Goal: Task Accomplishment & Management: Manage account settings

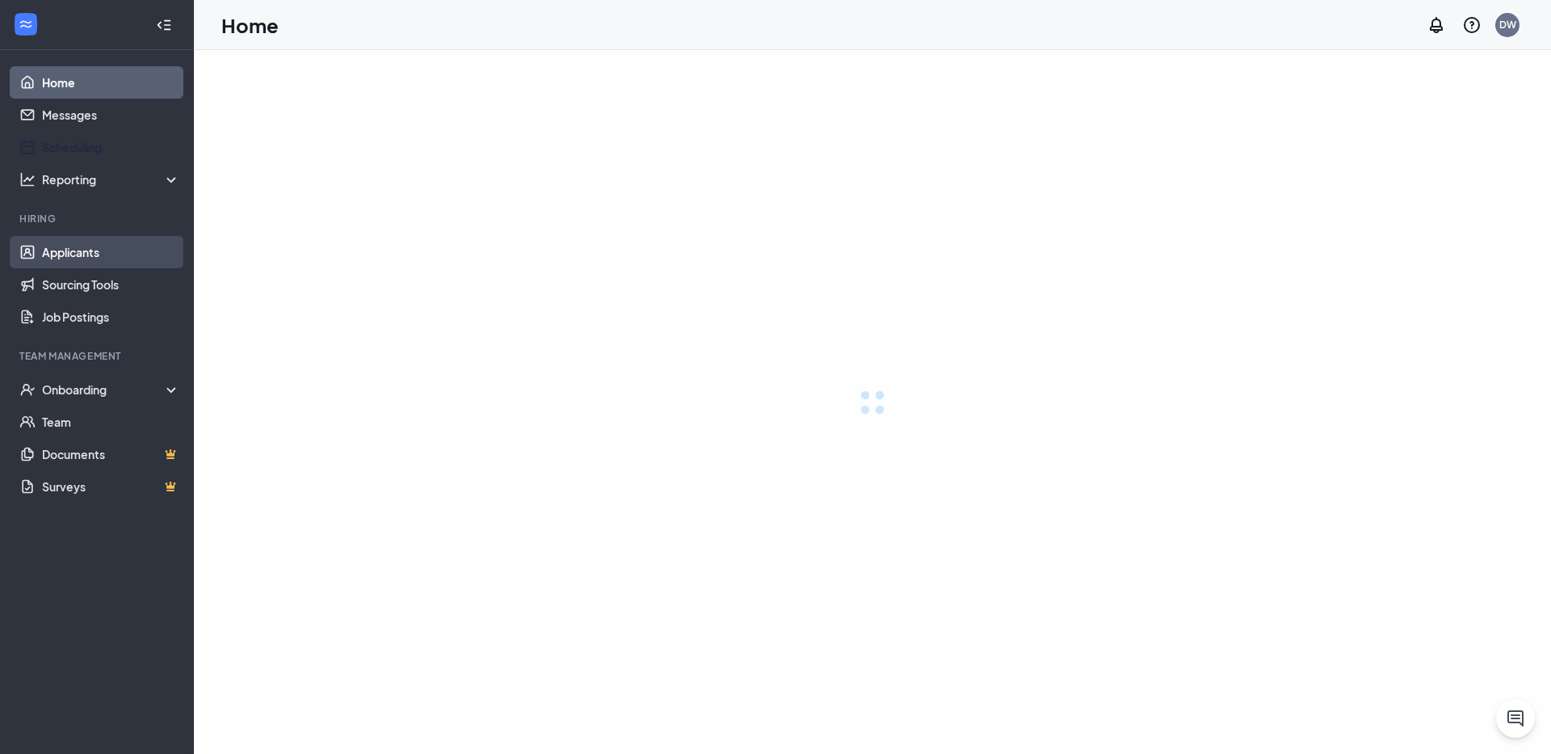
click at [65, 253] on link "Applicants" at bounding box center [111, 252] width 138 height 32
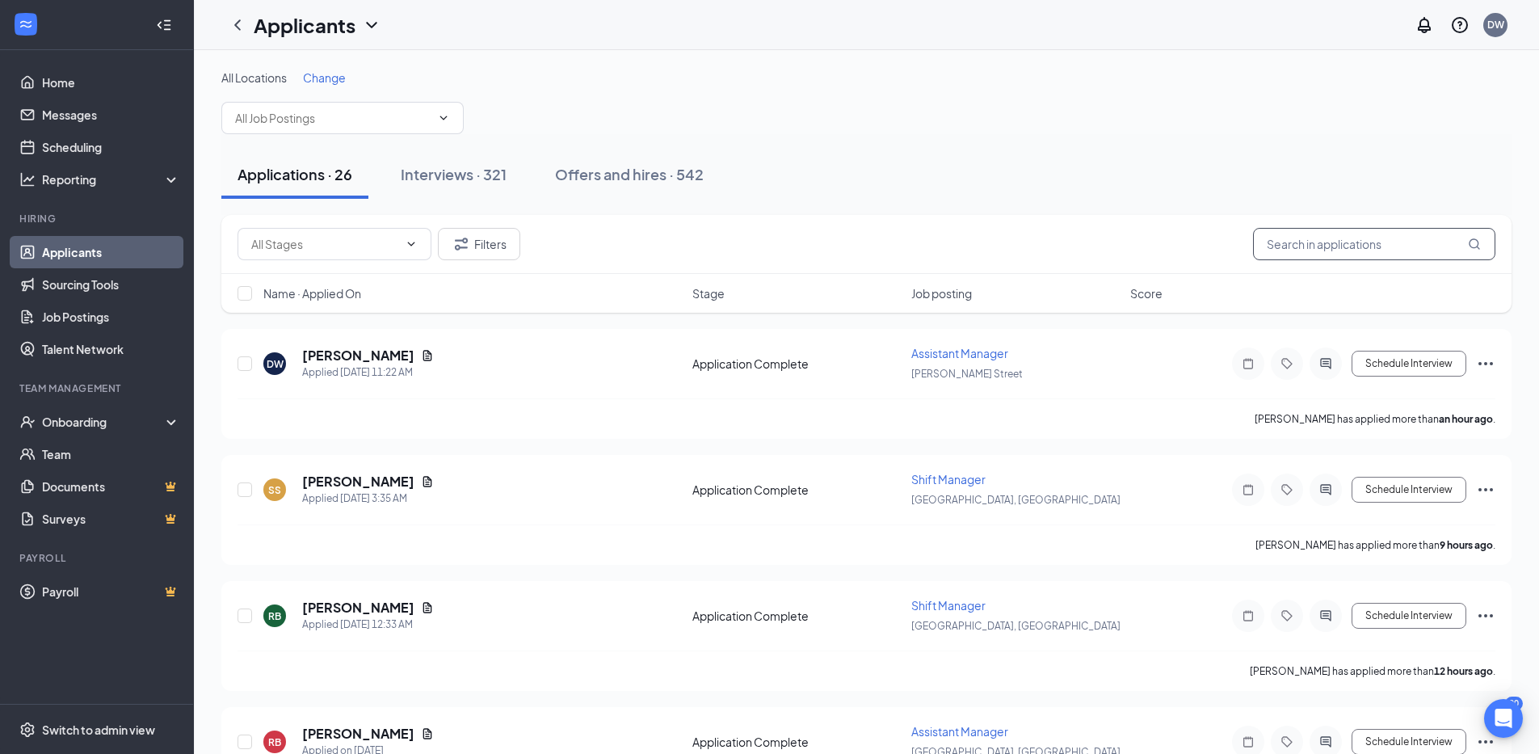
click at [1314, 241] on input "text" at bounding box center [1374, 244] width 242 height 32
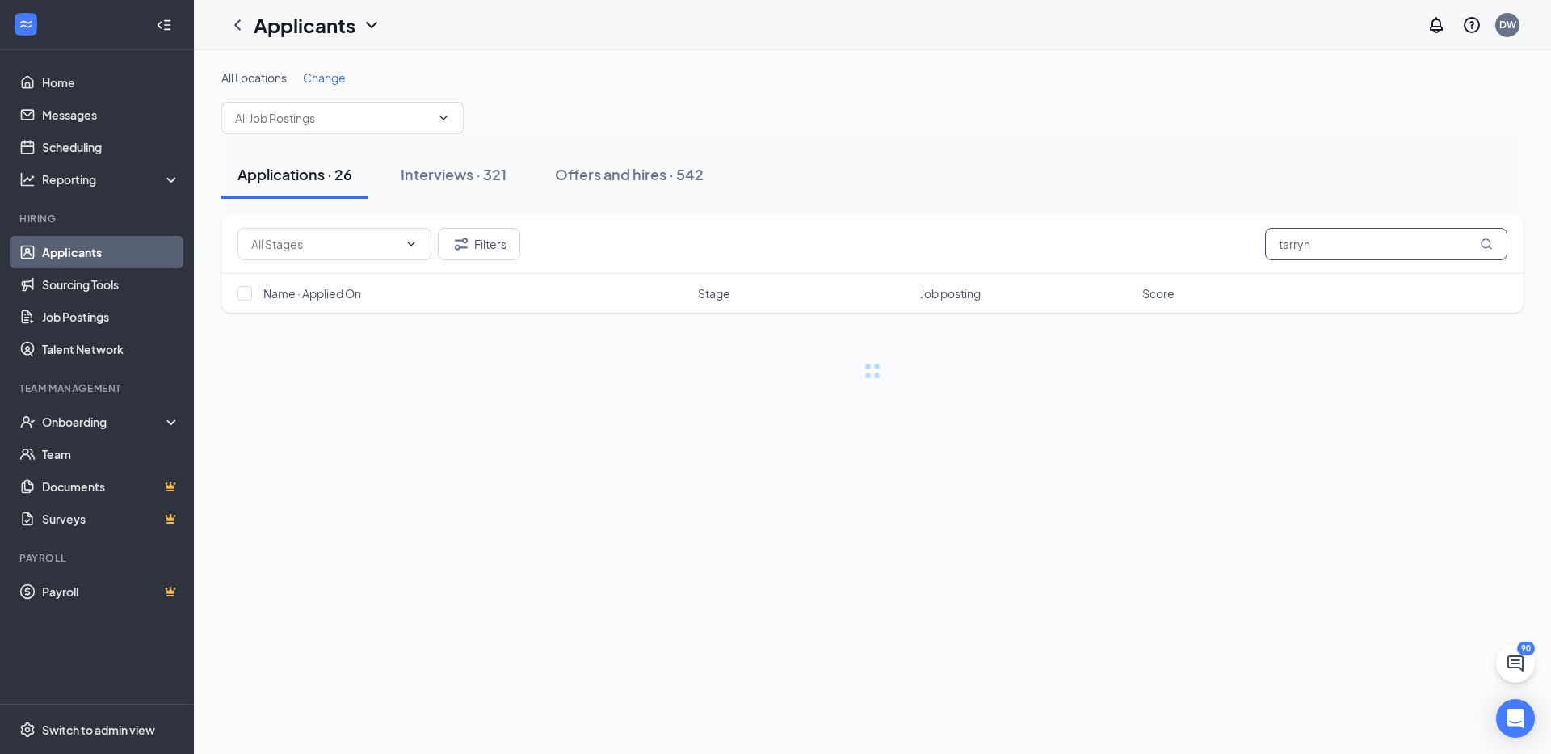
type input "tarryn"
click at [913, 579] on link "Interviews" at bounding box center [922, 574] width 55 height 15
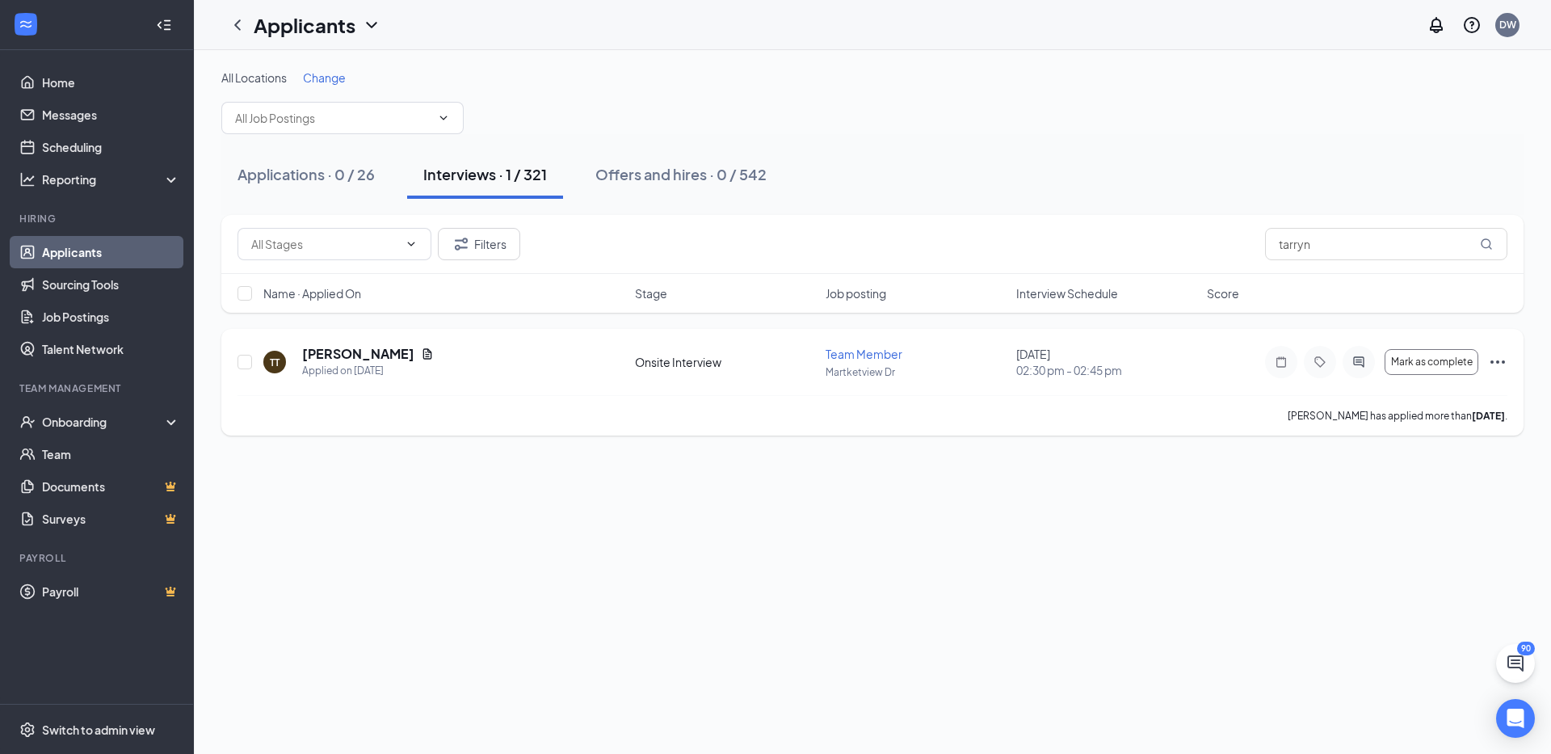
click at [1501, 355] on icon "Ellipses" at bounding box center [1497, 361] width 19 height 19
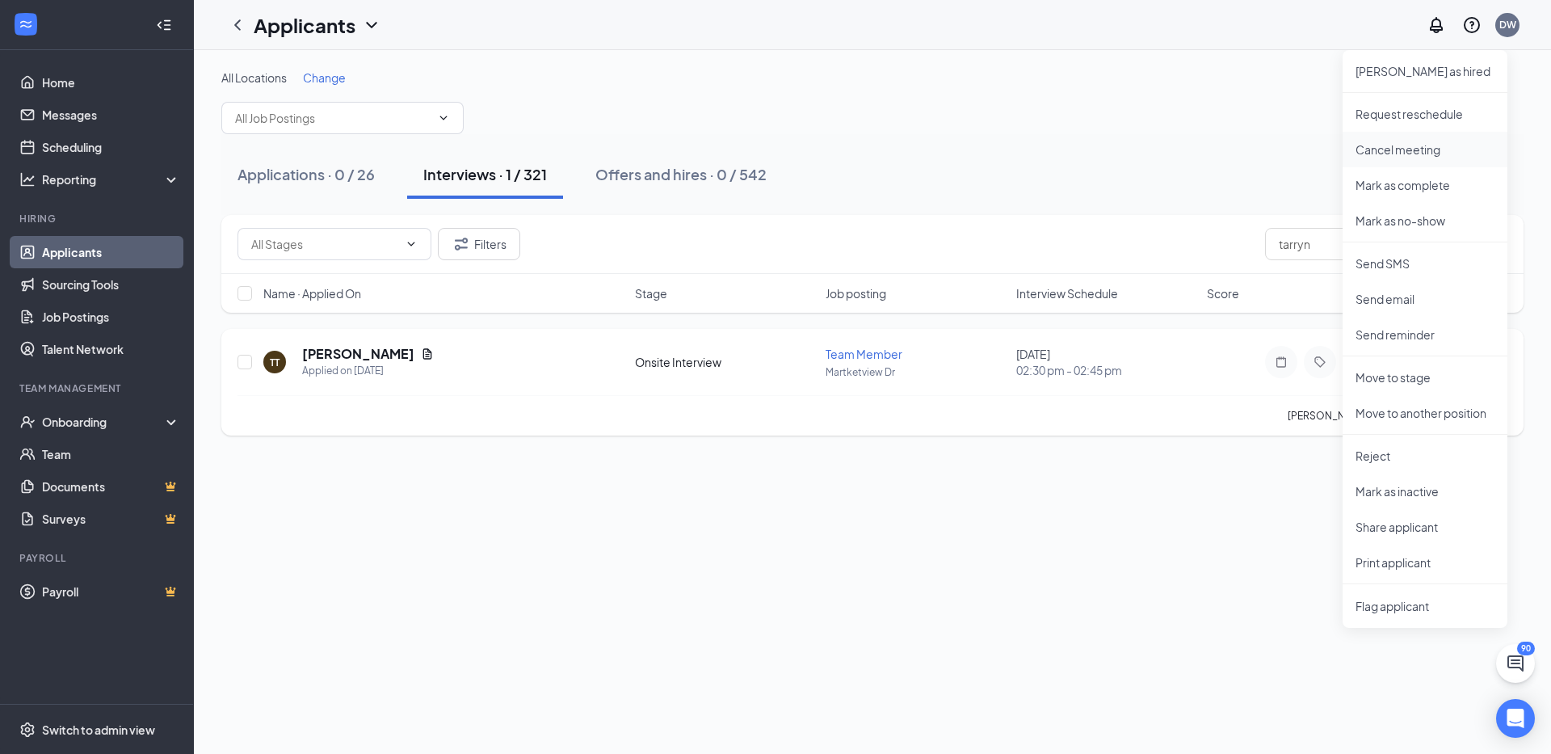
click at [1375, 144] on p "Cancel meeting" at bounding box center [1424, 149] width 139 height 16
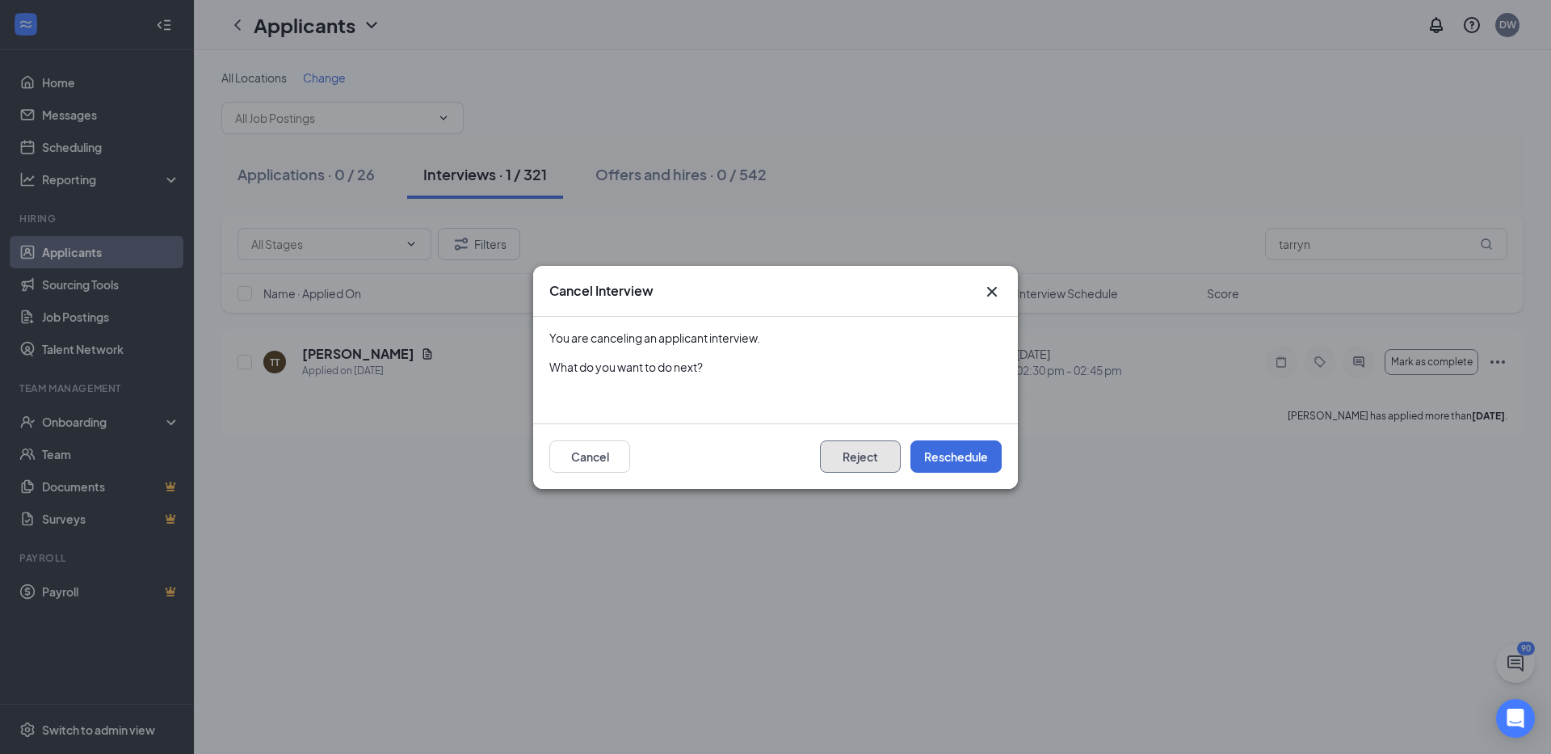
click at [863, 462] on button "Reject" at bounding box center [860, 456] width 81 height 32
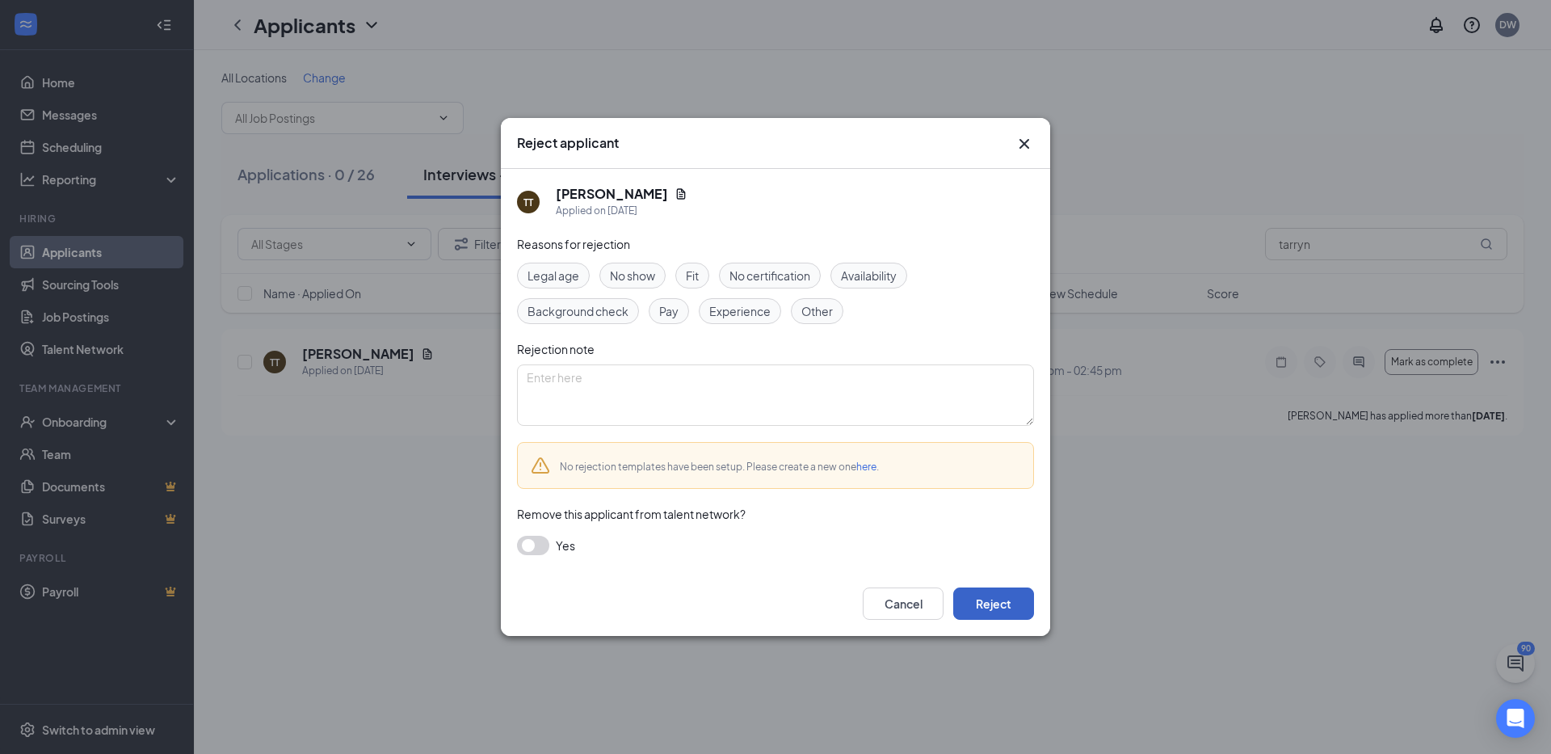
drag, startPoint x: 994, startPoint y: 600, endPoint x: 972, endPoint y: 594, distance: 22.7
click at [993, 600] on button "Reject" at bounding box center [993, 603] width 81 height 32
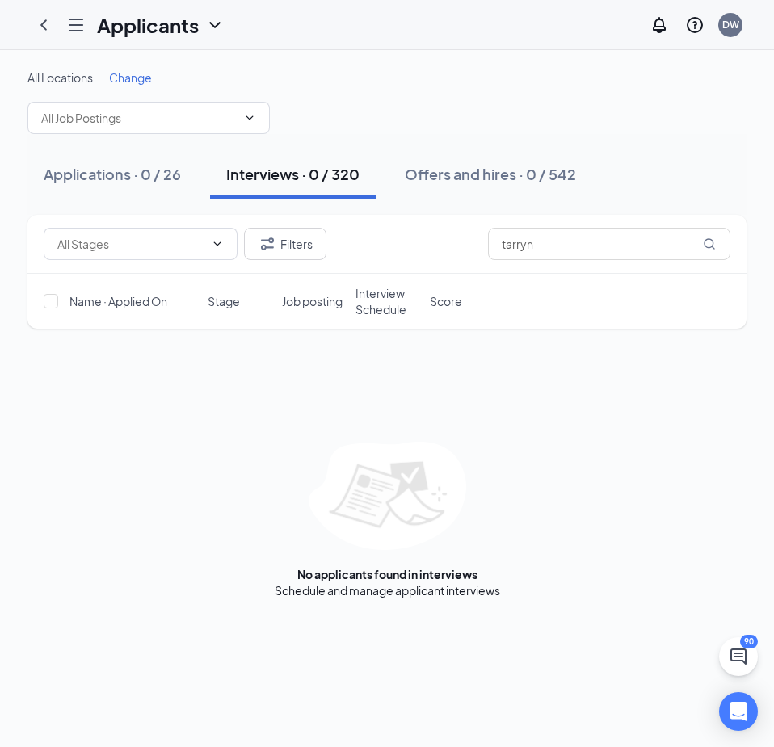
click at [746, 109] on div "All Locations Change Applications · 0 / 26 Interviews · 0 / 320 Offers and hire…" at bounding box center [387, 334] width 774 height 568
